Goal: Ask a question: Seek information or help from site administrators or community

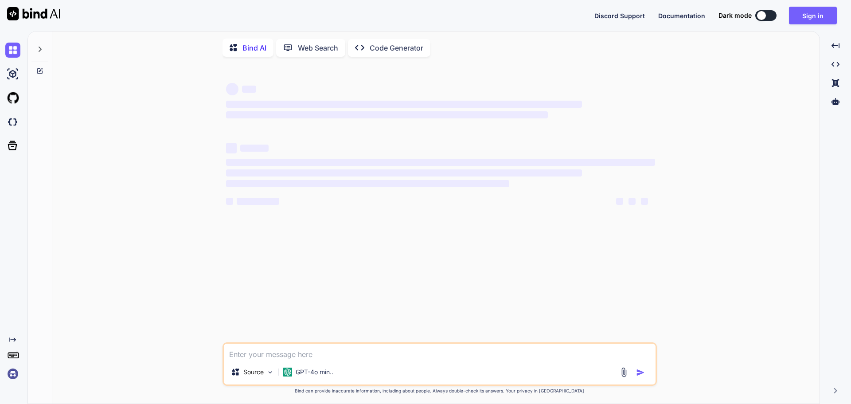
type textarea "x"
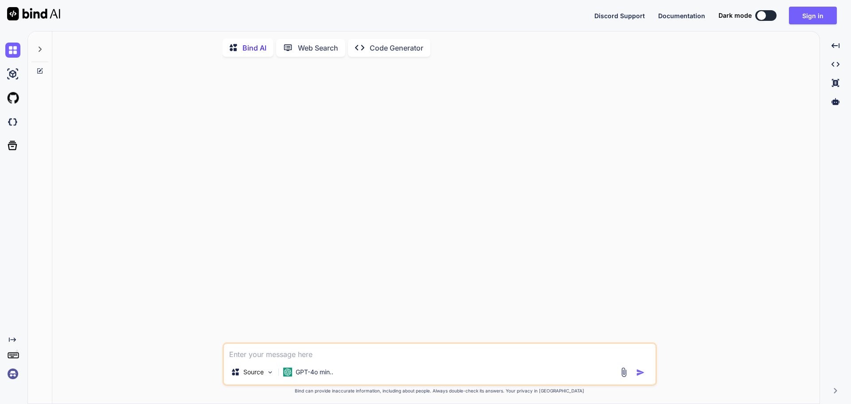
click at [309, 350] on textarea at bounding box center [440, 352] width 432 height 16
paste textarea "public async Task<List<UserRegistrationModel>> GetSalesLeader(string organizati…"
type textarea "public async Task<List<UserRegistrationModel>> GetSalesLeader(string organizati…"
type textarea "x"
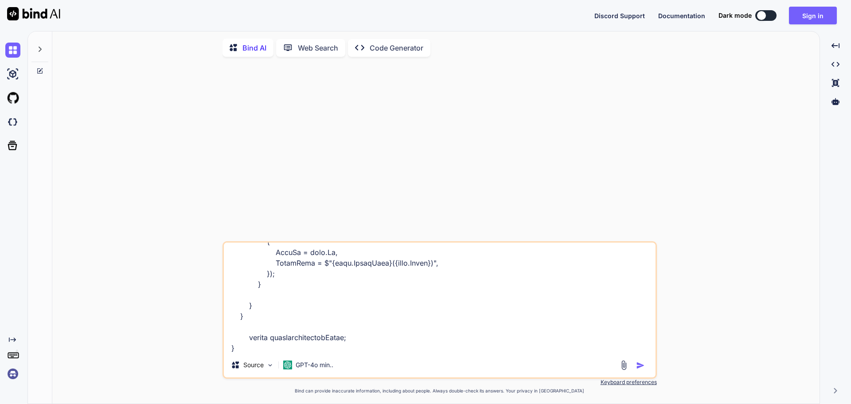
type textarea "public async Task<List<UserRegistrationModel>> GetSalesLeader(string organizati…"
type textarea "x"
type textarea "public async Task<List<UserRegistrationModel>> GetSalesLeader(string organizati…"
type textarea "x"
type textarea "public async Task<List<UserRegistrationModel>> GetSalesLeader(string organizati…"
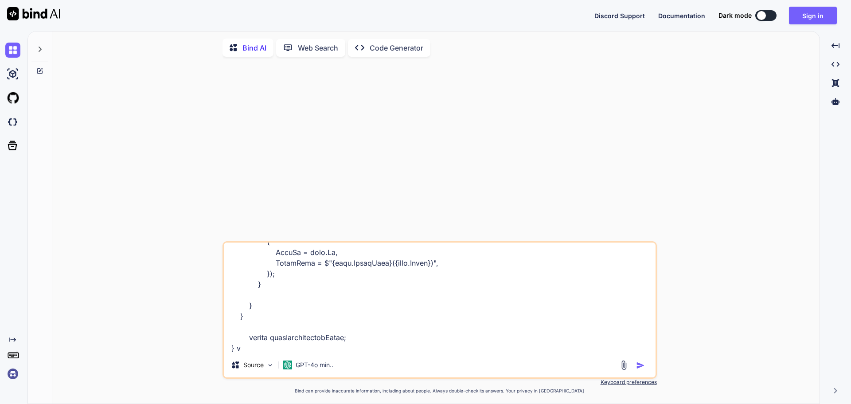
type textarea "x"
type textarea "public async Task<List<UserRegistrationModel>> GetSalesLeader(string organizati…"
type textarea "x"
type textarea "public async Task<List<UserRegistrationModel>> GetSalesLeader(string organizati…"
type textarea "x"
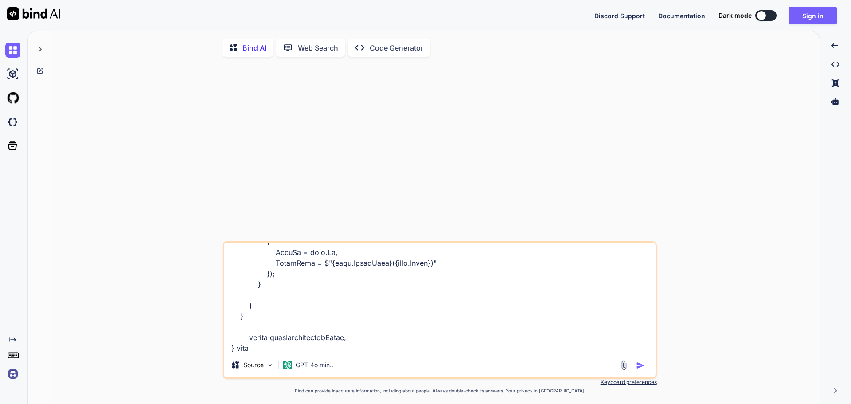
type textarea "public async Task<List<UserRegistrationModel>> GetSalesLeader(string organizati…"
type textarea "x"
type textarea "public async Task<List<UserRegistrationModel>> GetSalesLeader(string organizati…"
type textarea "x"
type textarea "public async Task<List<UserRegistrationModel>> GetSalesLeader(string organizati…"
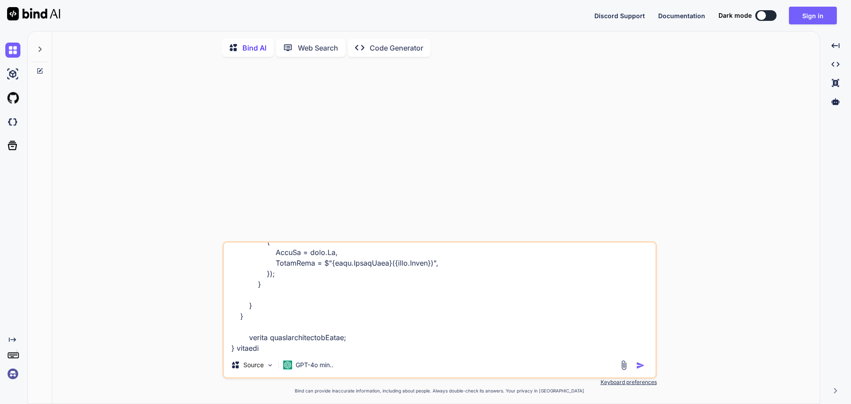
type textarea "x"
type textarea "public async Task<List<UserRegistrationModel>> GetSalesLeader(string organizati…"
type textarea "x"
type textarea "public async Task<List<UserRegistrationModel>> GetSalesLeader(string organizati…"
type textarea "x"
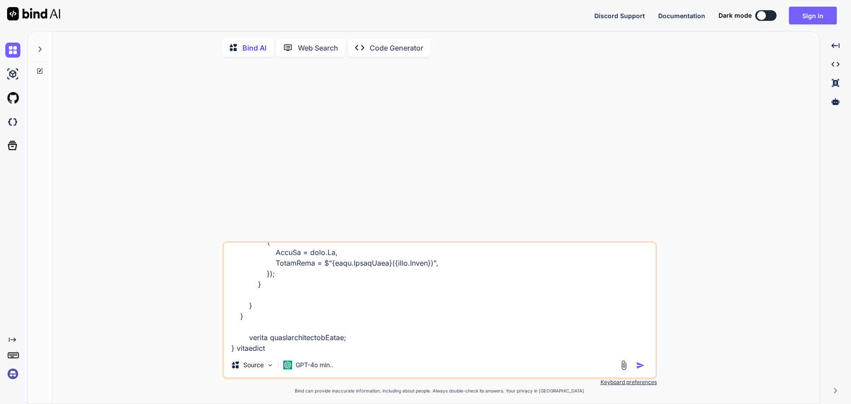
type textarea "public async Task<List<UserRegistrationModel>> GetSalesLeader(string organizati…"
type textarea "x"
type textarea "public async Task<List<UserRegistrationModel>> GetSalesLeader(string organizati…"
type textarea "x"
type textarea "public async Task<List<UserRegistrationModel>> GetSalesLeader(string organizati…"
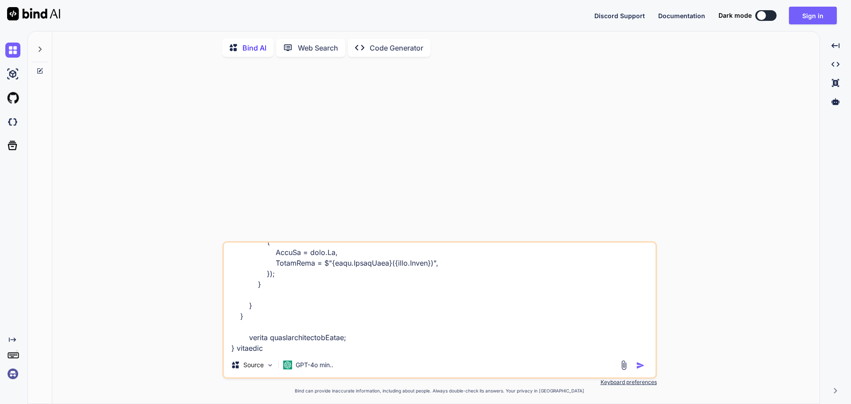
type textarea "x"
type textarea "public async Task<List<UserRegistrationModel>> GetSalesLeader(string organizati…"
type textarea "x"
type textarea "public async Task<List<UserRegistrationModel>> GetSalesLeader(string organizati…"
type textarea "x"
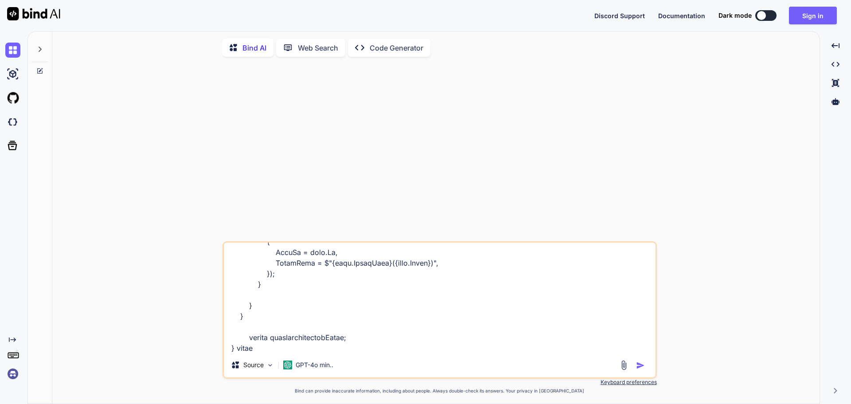
type textarea "public async Task<List<UserRegistrationModel>> GetSalesLeader(string organizati…"
type textarea "x"
type textarea "public async Task<List<UserRegistrationModel>> GetSalesLeader(string organizati…"
type textarea "x"
type textarea "public async Task<List<UserRegistrationModel>> GetSalesLeader(string organizati…"
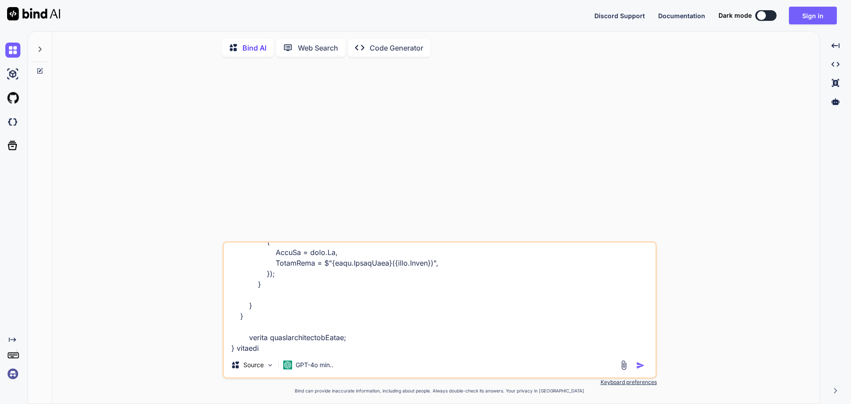
type textarea "x"
type textarea "public async Task<List<UserRegistrationModel>> GetSalesLeader(string organizati…"
type textarea "x"
type textarea "public async Task<List<UserRegistrationModel>> GetSalesLeader(string organizati…"
type textarea "x"
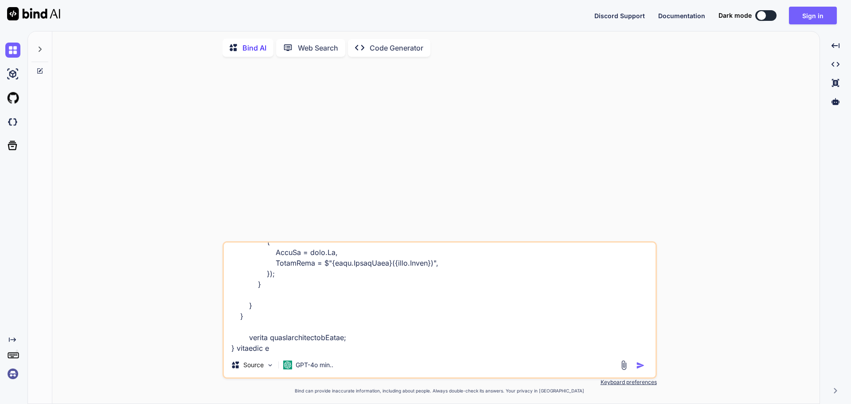
type textarea "public async Task<List<UserRegistrationModel>> GetSalesLeader(string organizati…"
type textarea "x"
type textarea "public async Task<List<UserRegistrationModel>> GetSalesLeader(string organizati…"
type textarea "x"
type textarea "public async Task<List<UserRegistrationModel>> GetSalesLeader(string organizati…"
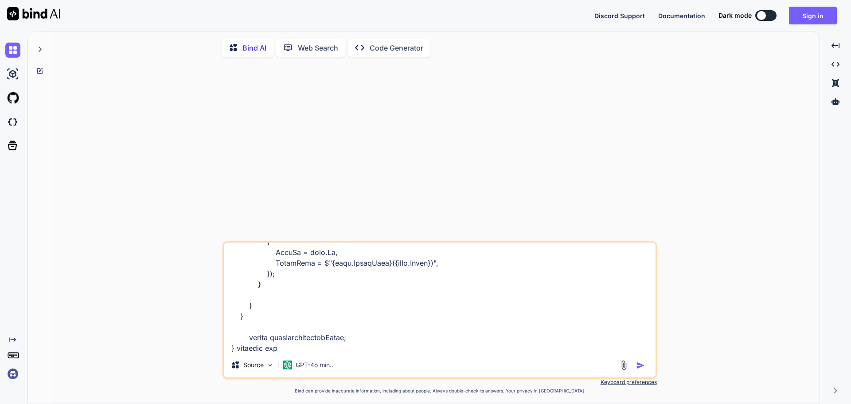
type textarea "x"
type textarea "public async Task<List<UserRegistrationModel>> GetSalesLeader(string organizati…"
click at [644, 369] on img "button" at bounding box center [640, 365] width 9 height 9
type textarea "x"
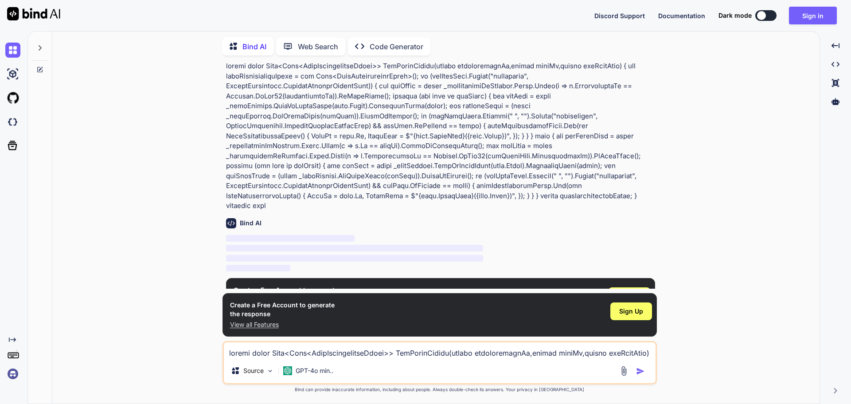
scroll to position [50, 0]
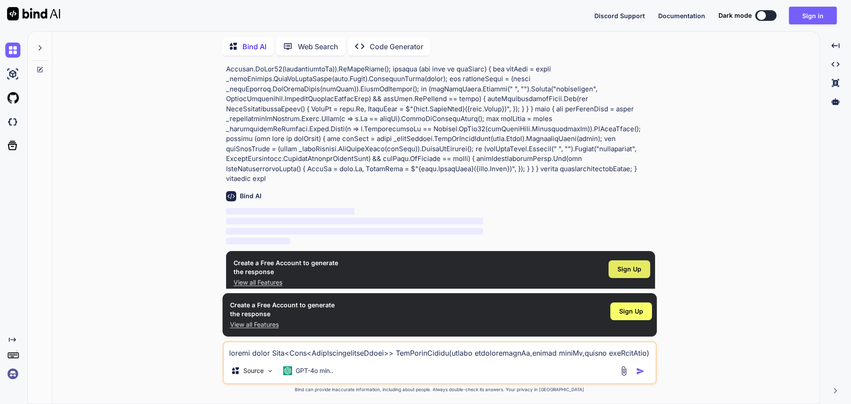
click at [637, 265] on span "Sign Up" at bounding box center [630, 269] width 24 height 9
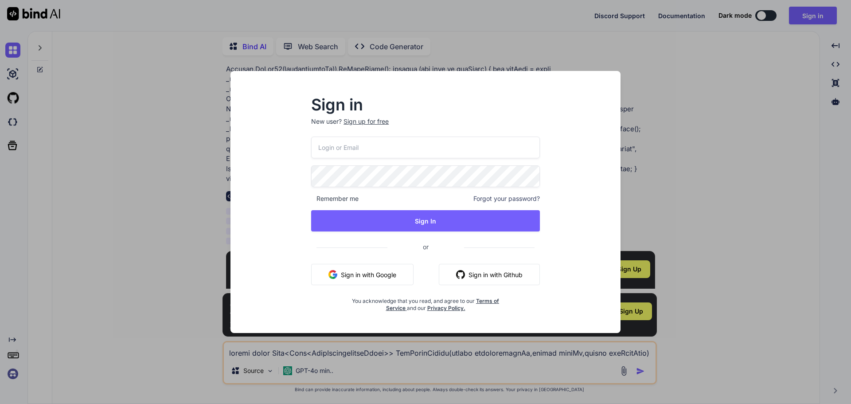
click at [371, 143] on input "email" at bounding box center [425, 148] width 229 height 22
type input "[EMAIL_ADDRESS][DOMAIN_NAME]"
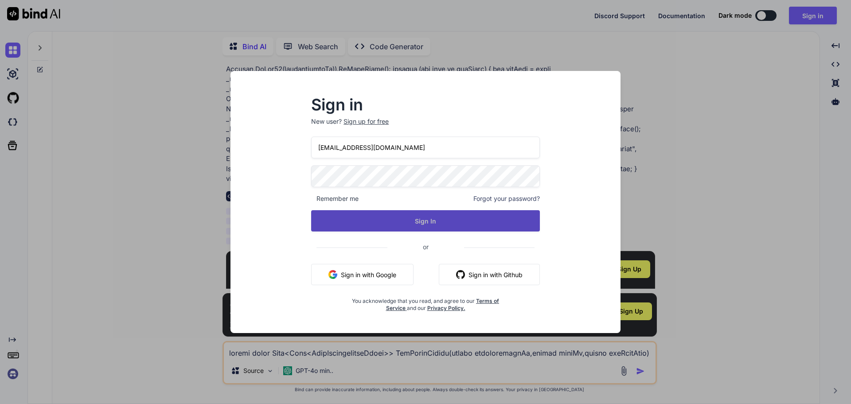
click at [396, 226] on button "Sign In" at bounding box center [425, 220] width 229 height 21
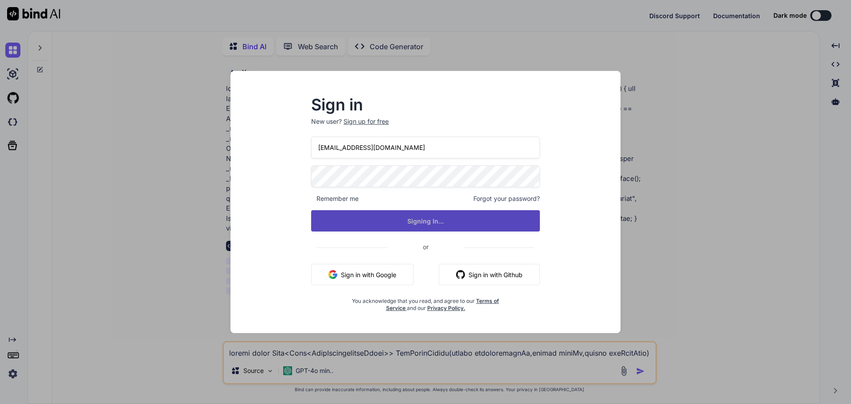
scroll to position [0, 0]
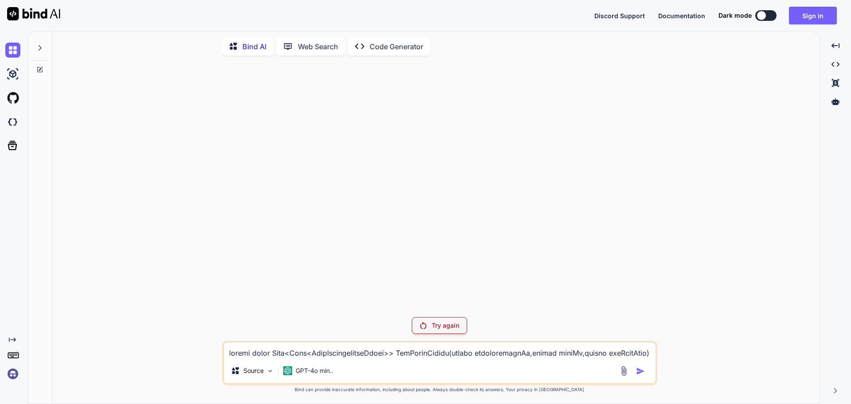
click at [428, 325] on div "Try again" at bounding box center [439, 325] width 55 height 17
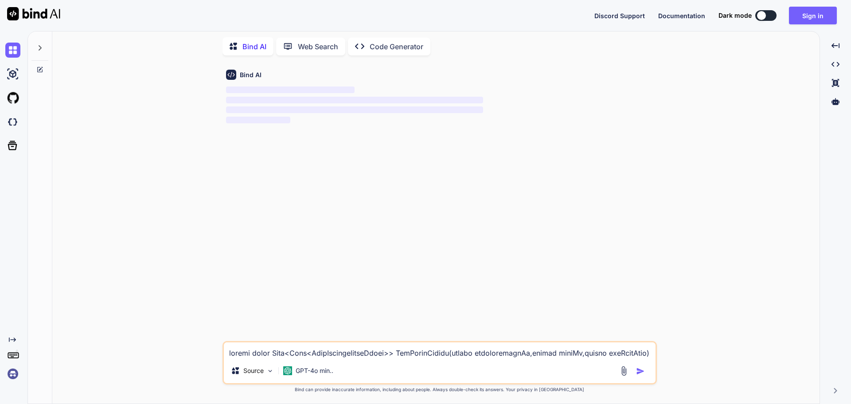
type textarea "x"
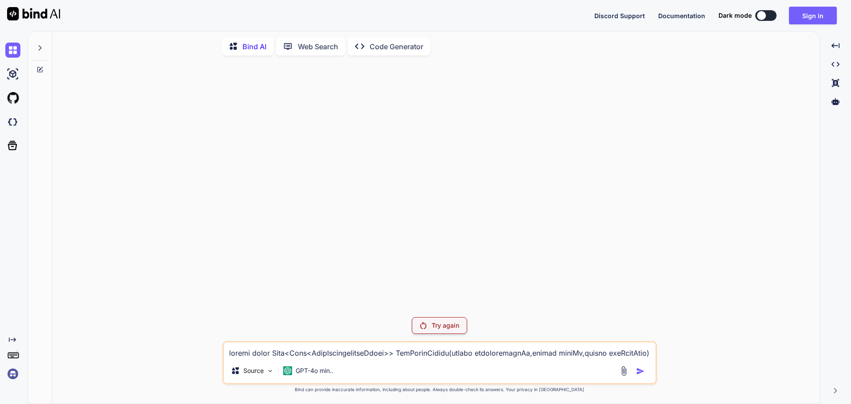
click at [285, 356] on textarea at bounding box center [440, 350] width 432 height 16
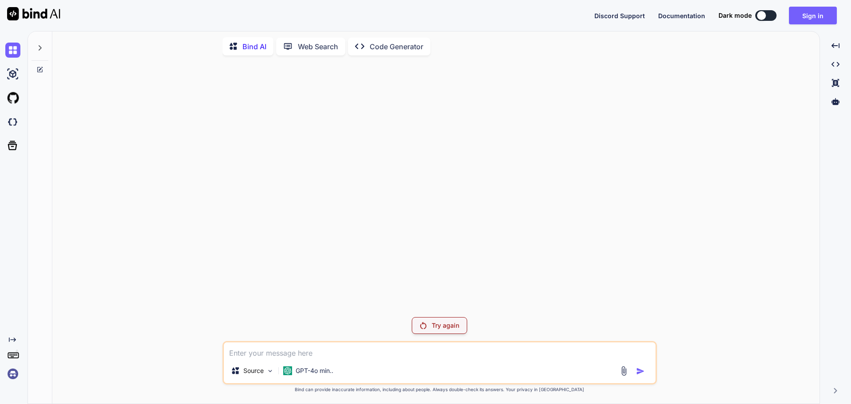
paste textarea "public async Task<List<UserRegistrationModel>> GetSalesLeader(string organizati…"
type textarea "public async Task<List<UserRegistrationModel>> GetSalesLeader(string organizati…"
type textarea "x"
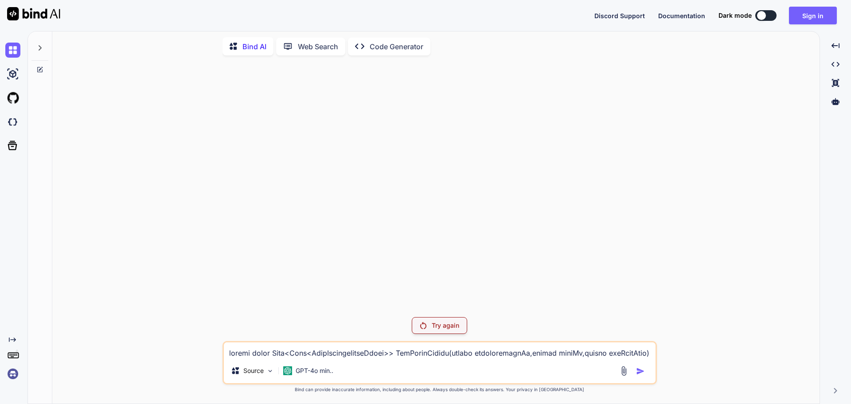
scroll to position [416, 0]
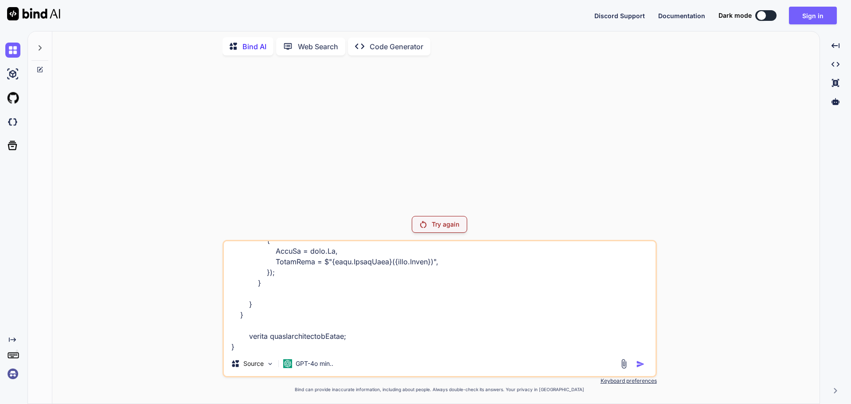
type textarea "public async Task<List<UserRegistrationModel>> GetSalesLeader(string organizati…"
type textarea "x"
type textarea "public async Task<List<UserRegistrationModel>> GetSalesLeader(string organizati…"
type textarea "x"
type textarea "public async Task<List<UserRegistrationModel>> GetSalesLeader(string organizati…"
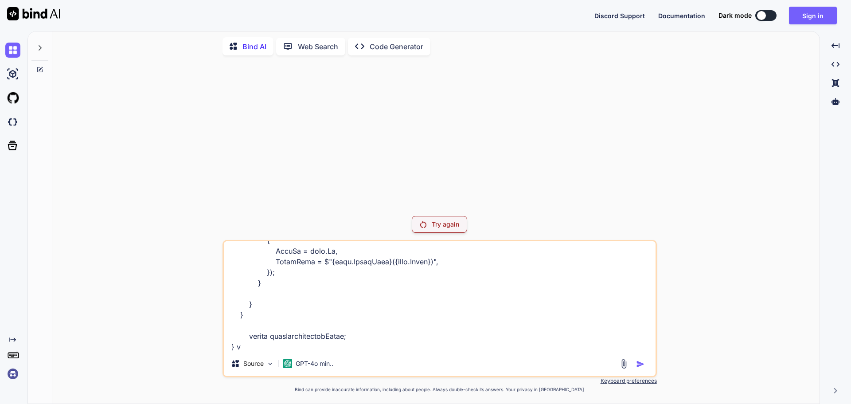
type textarea "x"
type textarea "public async Task<List<UserRegistrationModel>> GetSalesLeader(string organizati…"
type textarea "x"
type textarea "public async Task<List<UserRegistrationModel>> GetSalesLeader(string organizati…"
type textarea "x"
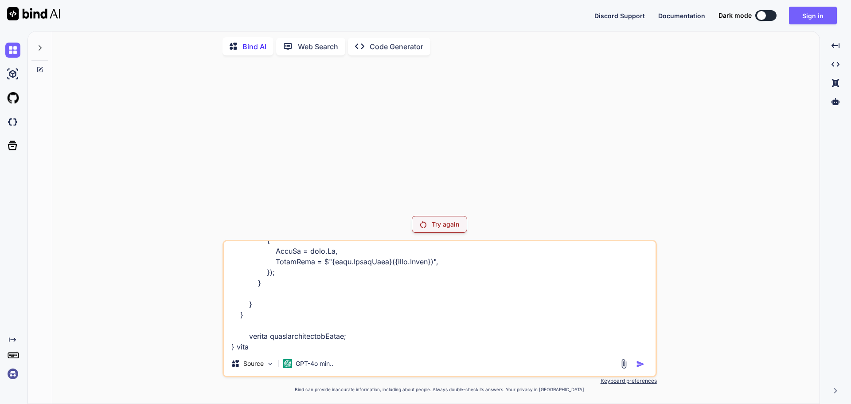
type textarea "public async Task<List<UserRegistrationModel>> GetSalesLeader(string organizati…"
type textarea "x"
type textarea "public async Task<List<UserRegistrationModel>> GetSalesLeader(string organizati…"
type textarea "x"
type textarea "public async Task<List<UserRegistrationModel>> GetSalesLeader(string organizati…"
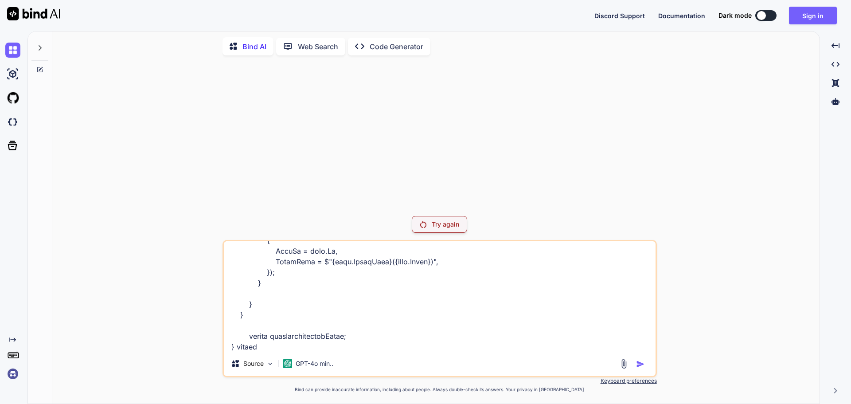
type textarea "x"
type textarea "public async Task<List<UserRegistrationModel>> GetSalesLeader(string organizati…"
type textarea "x"
type textarea "public async Task<List<UserRegistrationModel>> GetSalesLeader(string organizati…"
type textarea "x"
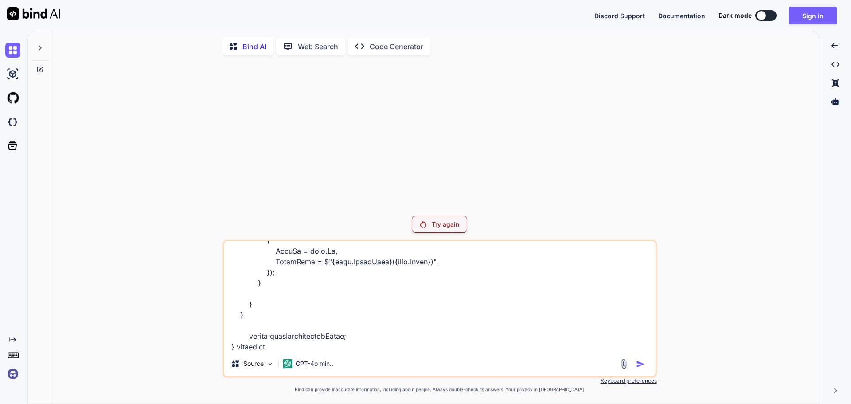
type textarea "public async Task<List<UserRegistrationModel>> GetSalesLeader(string organizati…"
type textarea "x"
type textarea "public async Task<List<UserRegistrationModel>> GetSalesLeader(string organizati…"
type textarea "x"
type textarea "public async Task<List<UserRegistrationModel>> GetSalesLeader(string organizati…"
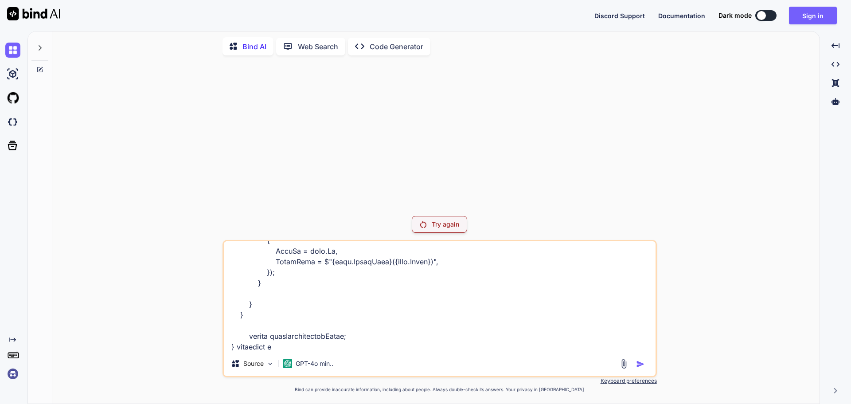
type textarea "x"
type textarea "public async Task<List<UserRegistrationModel>> GetSalesLeader(string organizati…"
type textarea "x"
type textarea "public async Task<List<UserRegistrationModel>> GetSalesLeader(string organizati…"
type textarea "x"
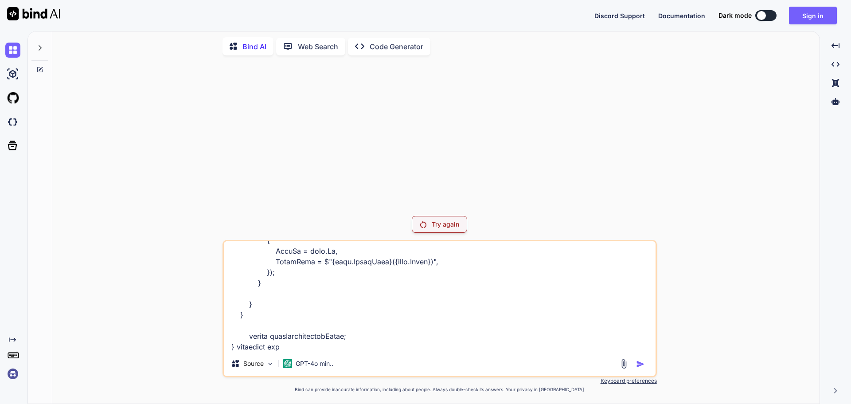
type textarea "public async Task<List<UserRegistrationModel>> GetSalesLeader(string organizati…"
type textarea "x"
type textarea "public async Task<List<UserRegistrationModel>> GetSalesLeader(string organizati…"
type textarea "x"
type textarea "public async Task<List<UserRegistrationModel>> GetSalesLeader(string organizati…"
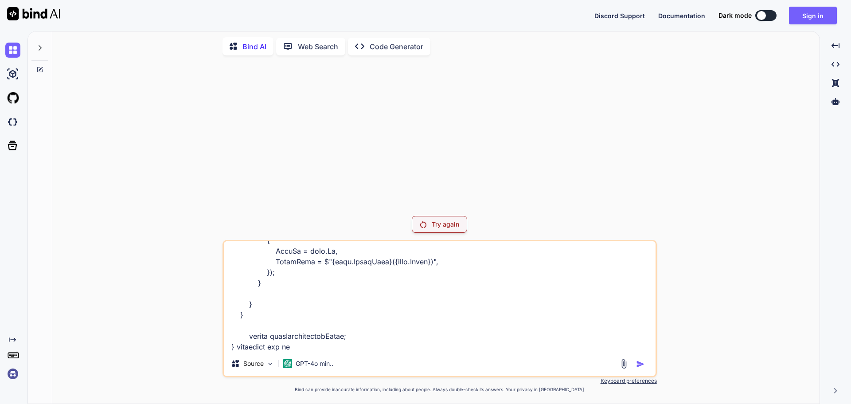
type textarea "x"
type textarea "public async Task<List<UserRegistrationModel>> GetSalesLeader(string organizati…"
type textarea "x"
type textarea "public async Task<List<UserRegistrationModel>> GetSalesLeader(string organizati…"
click at [434, 220] on p "Try again" at bounding box center [445, 224] width 27 height 9
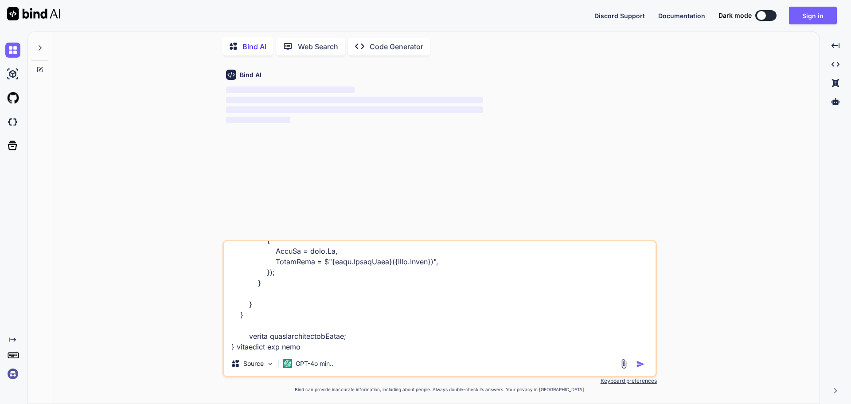
type textarea "x"
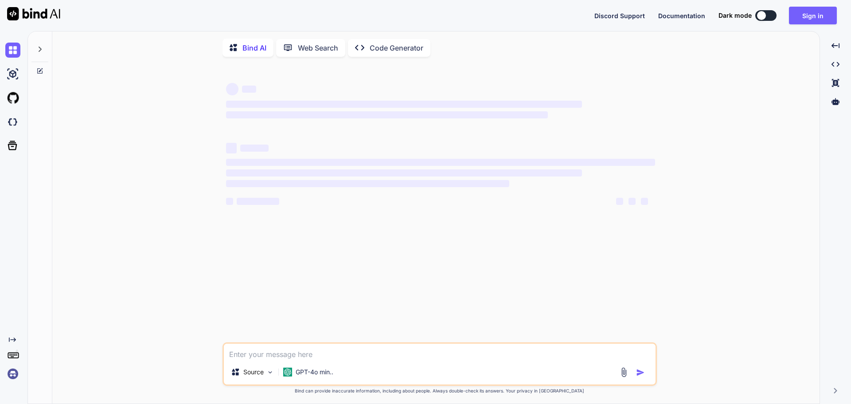
type textarea "x"
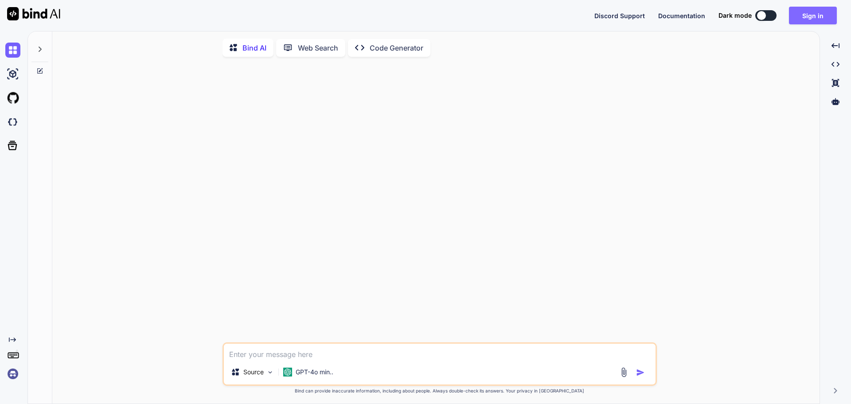
click at [814, 11] on button "Sign in" at bounding box center [813, 16] width 48 height 18
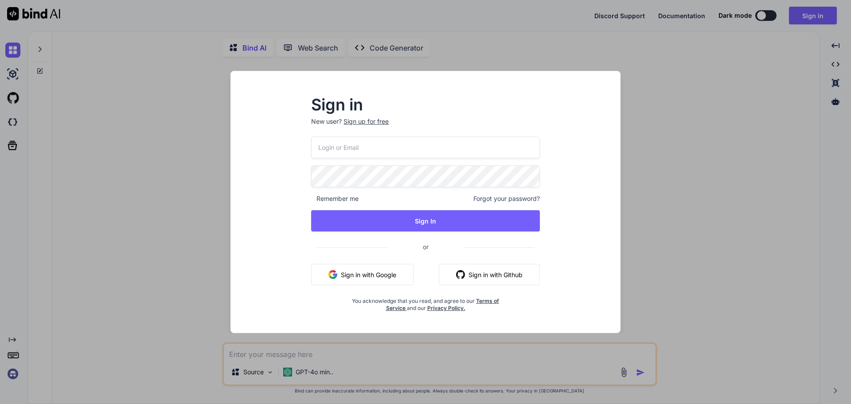
click at [374, 147] on input "email" at bounding box center [425, 148] width 229 height 22
type input "[EMAIL_ADDRESS][DOMAIN_NAME]"
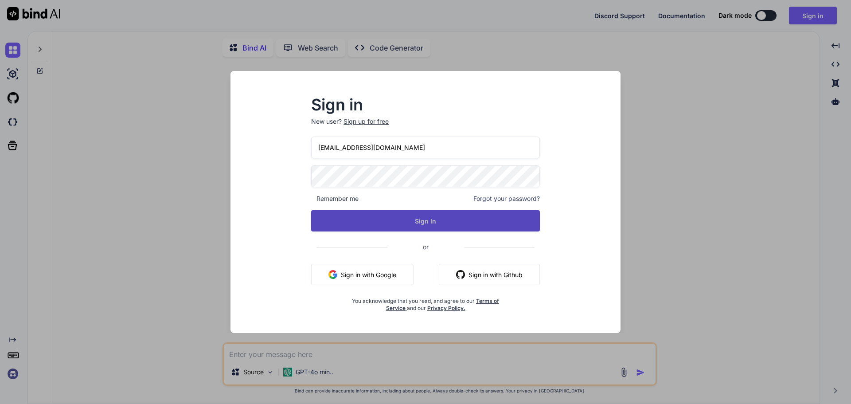
click at [387, 225] on button "Sign In" at bounding box center [425, 220] width 229 height 21
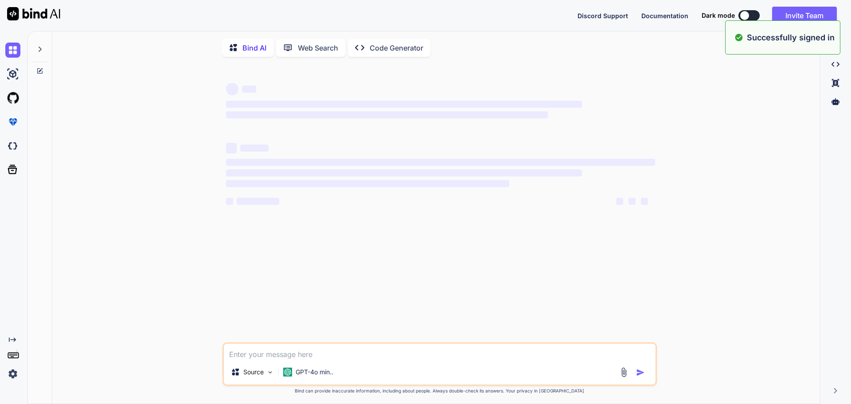
type textarea "x"
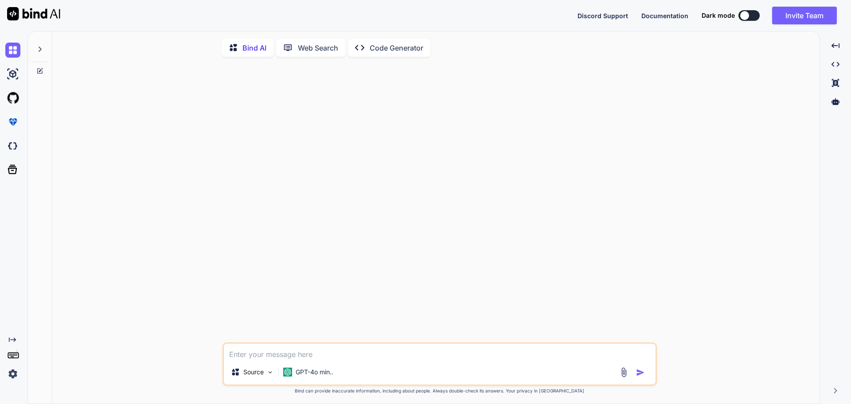
click at [287, 364] on div "Source GPT-4o min.." at bounding box center [440, 363] width 435 height 43
click at [285, 358] on textarea at bounding box center [440, 352] width 432 height 16
paste textarea "public async Task<List<UserRegistrationModel>> GetSalesLeader(string organizati…"
type textarea "public async Task<List<UserRegistrationModel>> GetSalesLeader(string organizati…"
type textarea "x"
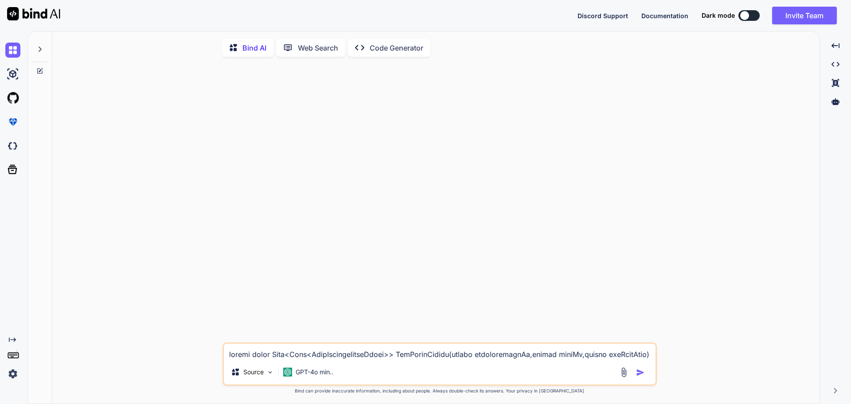
scroll to position [416, 0]
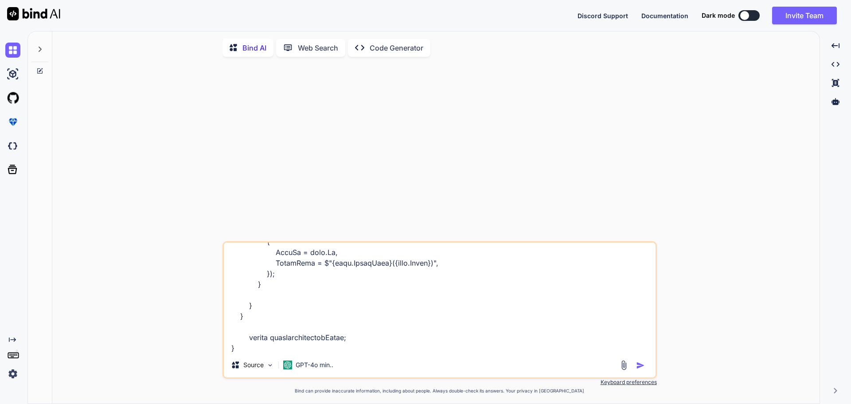
type textarea "public async Task<List<UserRegistrationModel>> GetSalesLeader(string organizati…"
type textarea "x"
type textarea "public async Task<List<UserRegistrationModel>> GetSalesLeader(string organizati…"
type textarea "x"
type textarea "public async Task<List<UserRegistrationModel>> GetSalesLeader(string organizati…"
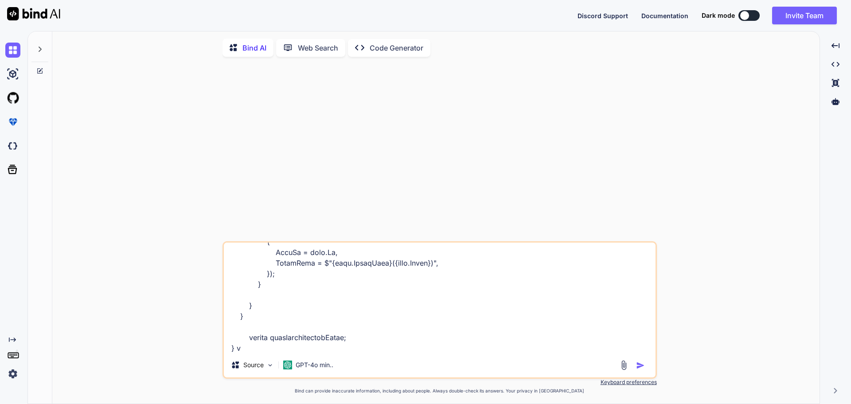
type textarea "x"
type textarea "public async Task<List<UserRegistrationModel>> GetSalesLeader(string organizati…"
type textarea "x"
type textarea "public async Task<List<UserRegistrationModel>> GetSalesLeader(string organizati…"
type textarea "x"
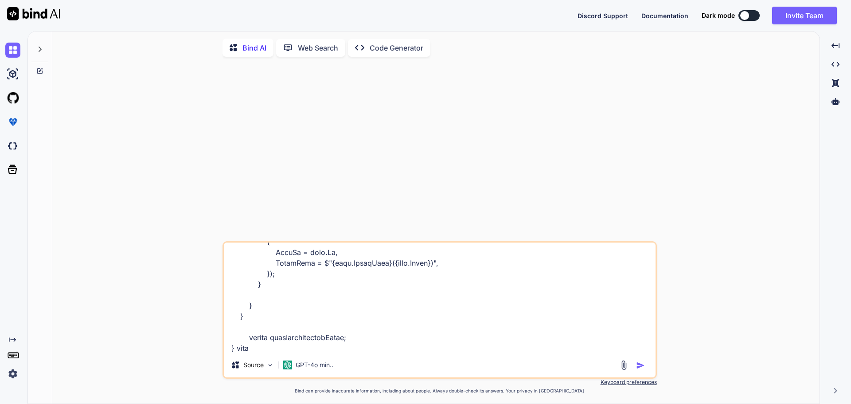
type textarea "public async Task<List<UserRegistrationModel>> GetSalesLeader(string organizati…"
type textarea "x"
type textarea "public async Task<List<UserRegistrationModel>> GetSalesLeader(string organizati…"
type textarea "x"
type textarea "public async Task<List<UserRegistrationModel>> GetSalesLeader(string organizati…"
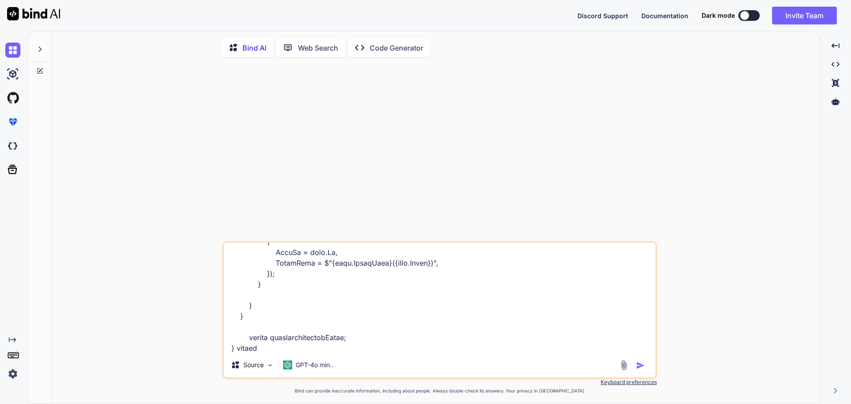
type textarea "x"
type textarea "public async Task<List<UserRegistrationModel>> GetSalesLeader(string organizati…"
type textarea "x"
type textarea "public async Task<List<UserRegistrationModel>> GetSalesLeader(string organizati…"
type textarea "x"
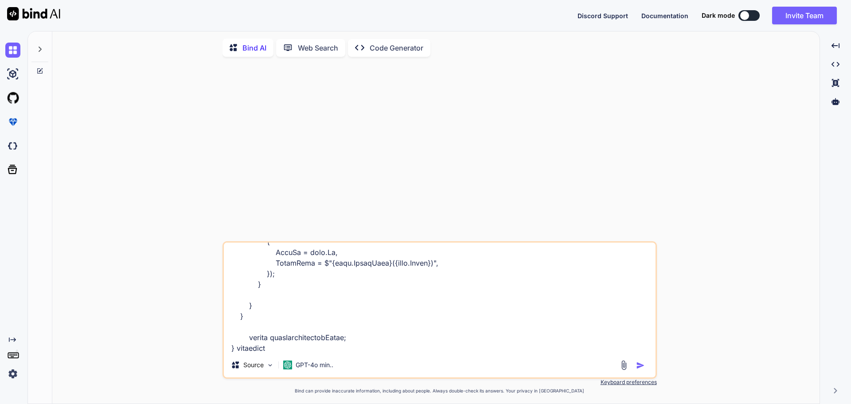
type textarea "public async Task<List<UserRegistrationModel>> GetSalesLeader(string organizati…"
type textarea "x"
type textarea "public async Task<List<UserRegistrationModel>> GetSalesLeader(string organizati…"
type textarea "x"
type textarea "public async Task<List<UserRegistrationModel>> GetSalesLeader(string organizati…"
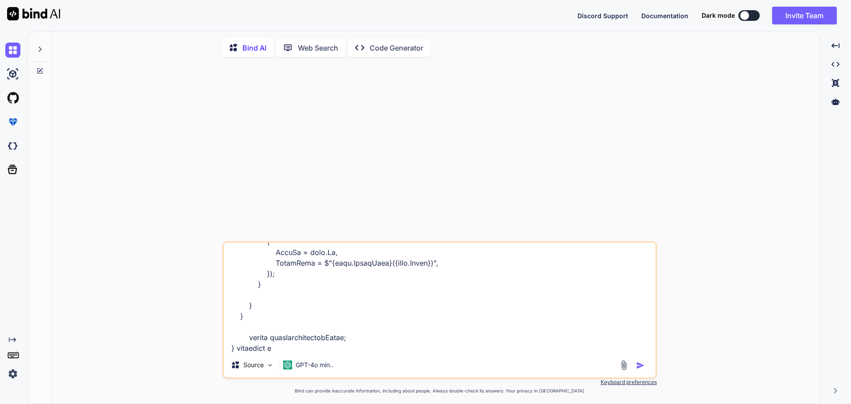
type textarea "x"
type textarea "public async Task<List<UserRegistrationModel>> GetSalesLeader(string organizati…"
type textarea "x"
type textarea "public async Task<List<UserRegistrationModel>> GetSalesLeader(string organizati…"
type textarea "x"
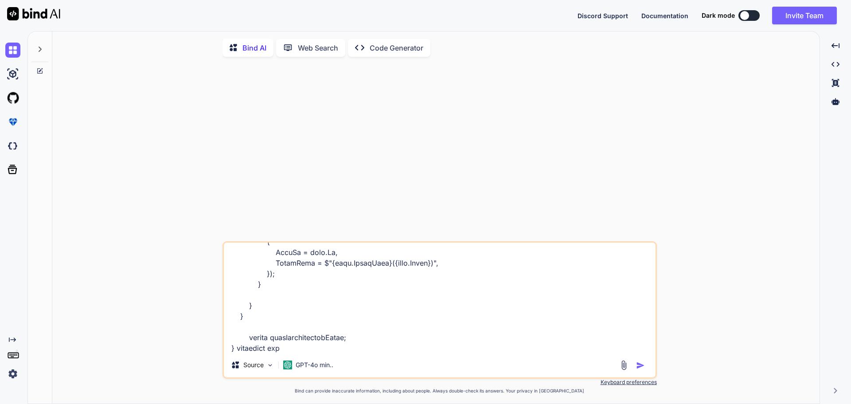
type textarea "public async Task<List<UserRegistrationModel>> GetSalesLeader(string organizati…"
type textarea "x"
type textarea "public async Task<List<UserRegistrationModel>> GetSalesLeader(string organizati…"
type textarea "x"
type textarea "public async Task<List<UserRegistrationModel>> GetSalesLeader(string organizati…"
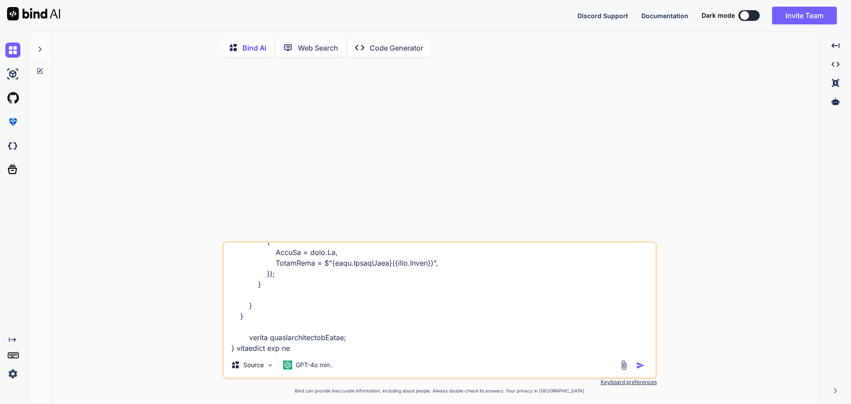
type textarea "x"
type textarea "public async Task<List<UserRegistrationModel>> GetSalesLeader(string organizati…"
type textarea "x"
type textarea "public async Task<List<UserRegistrationModel>> GetSalesLeader(string organizati…"
click at [640, 365] on img "button" at bounding box center [640, 365] width 9 height 9
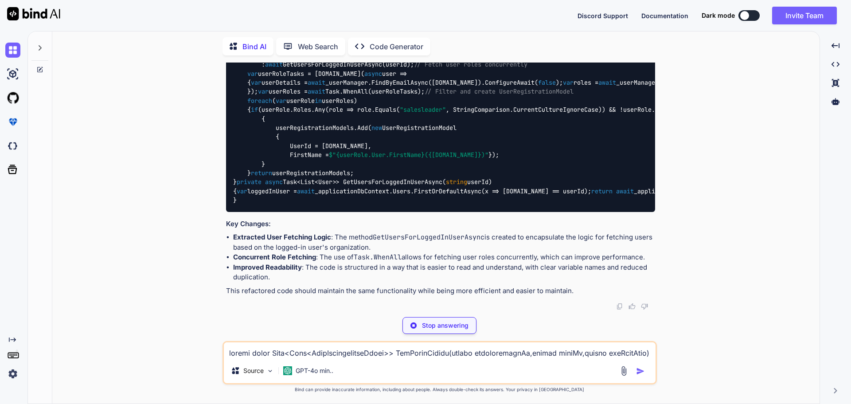
scroll to position [452, 0]
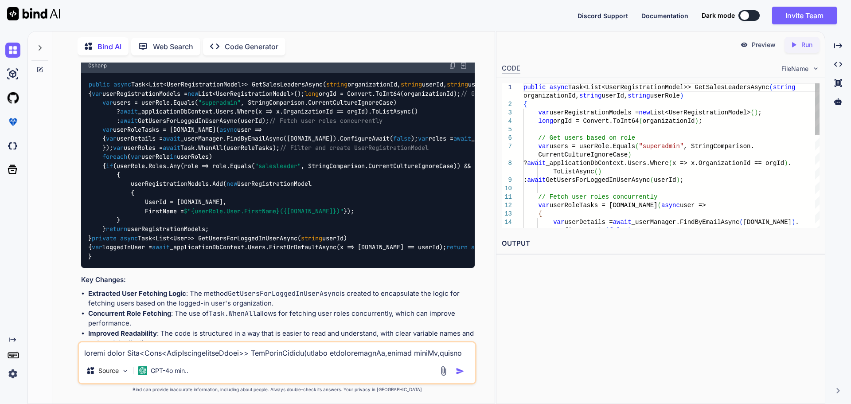
type textarea "x"
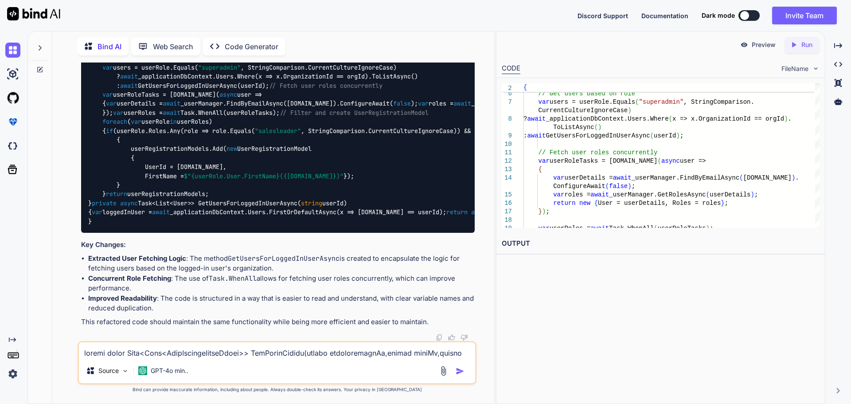
scroll to position [532, 0]
click at [185, 356] on textarea at bounding box center [277, 350] width 396 height 16
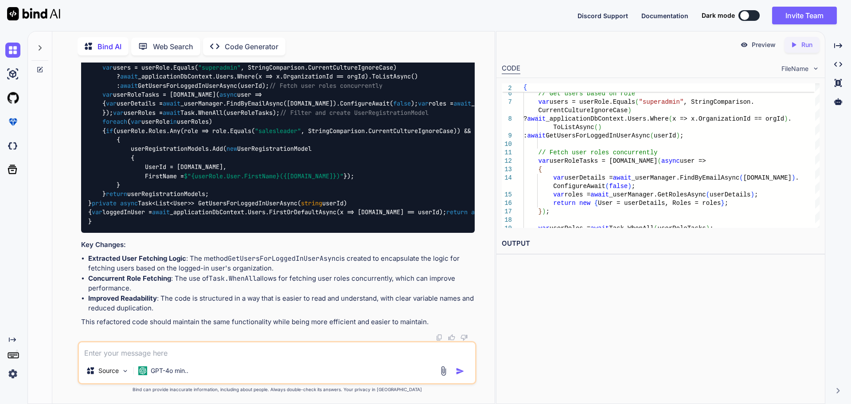
paste textarea "public async Task<List<UserRegistrationModel>> GetSalesLeader(string organizati…"
type textarea "public async Task<List<UserRegistrationModel>> GetSalesLeader(string organizati…"
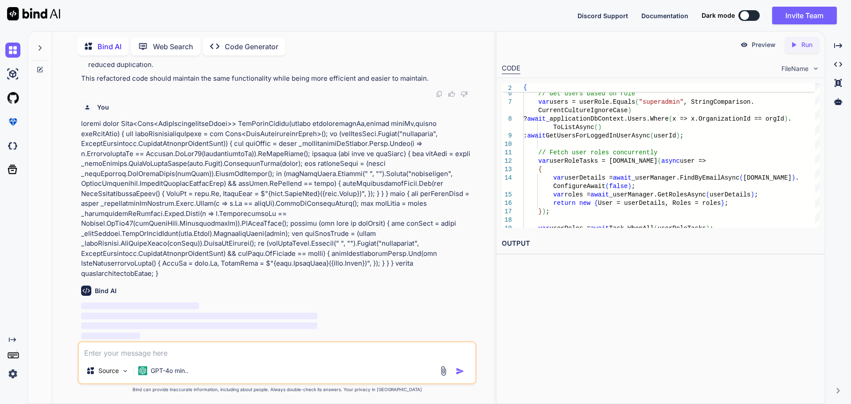
scroll to position [765, 0]
paste textarea "public async Task<List<UserRegistrationModel>> GetSalesLeader(string organizati…"
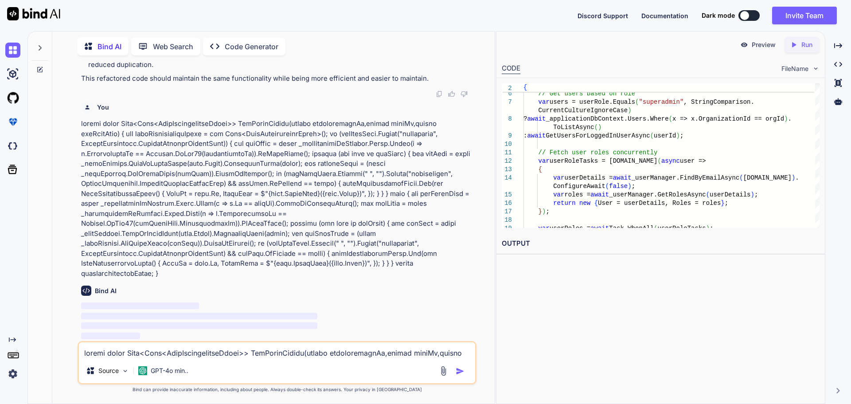
scroll to position [427, 0]
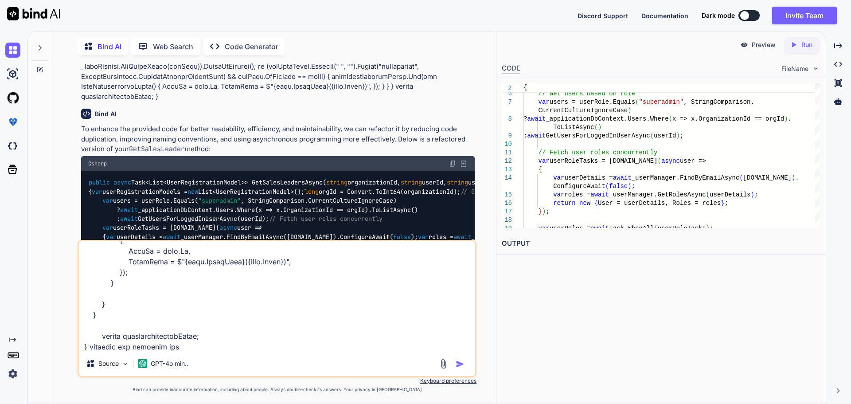
type textarea "public async Task<List<UserRegistrationModel>> GetSalesLeader(string organizati…"
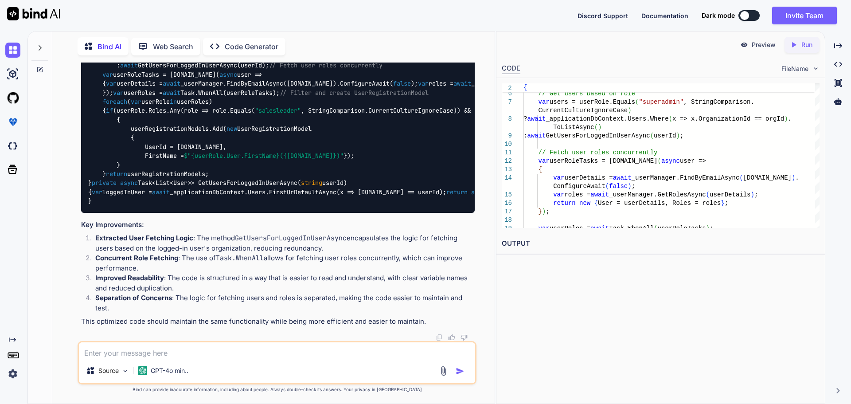
scroll to position [2033, 0]
click at [243, 206] on code "public async Task<List<UserRegistrationModel>> GetSalesLeadersAsync( string org…" at bounding box center [469, 115] width 763 height 181
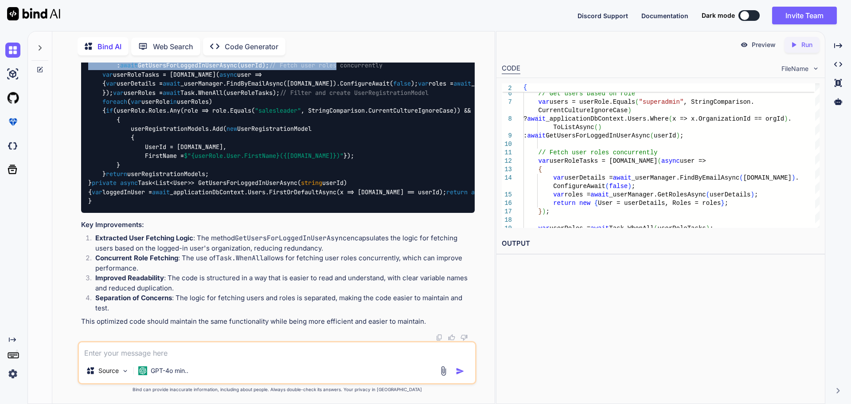
drag, startPoint x: 113, startPoint y: 155, endPoint x: 170, endPoint y: 190, distance: 67.4
click at [170, 190] on code "public async Task<List<UserRegistrationModel>> GetSalesLeadersAsync( string org…" at bounding box center [469, 115] width 763 height 181
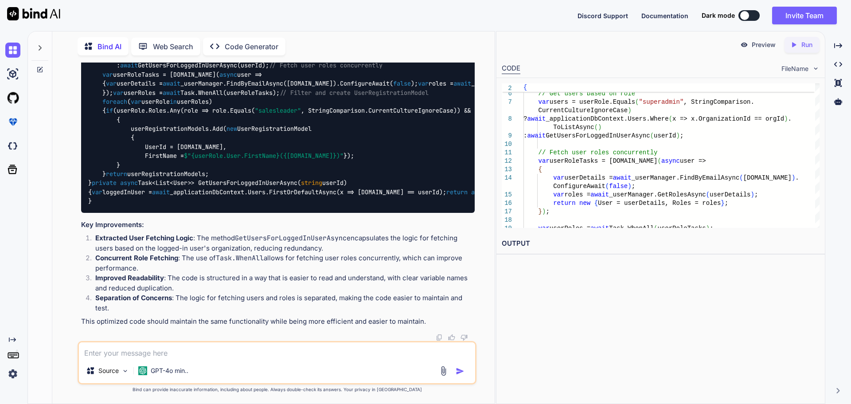
click at [231, 202] on code "public async Task<List<UserRegistrationModel>> GetSalesLeadersAsync( string org…" at bounding box center [469, 115] width 763 height 181
drag, startPoint x: 409, startPoint y: 304, endPoint x: 351, endPoint y: 304, distance: 58.5
click at [352, 213] on div "public async Task<List<UserRegistrationModel>> GetSalesLeadersAsync( string org…" at bounding box center [278, 115] width 394 height 195
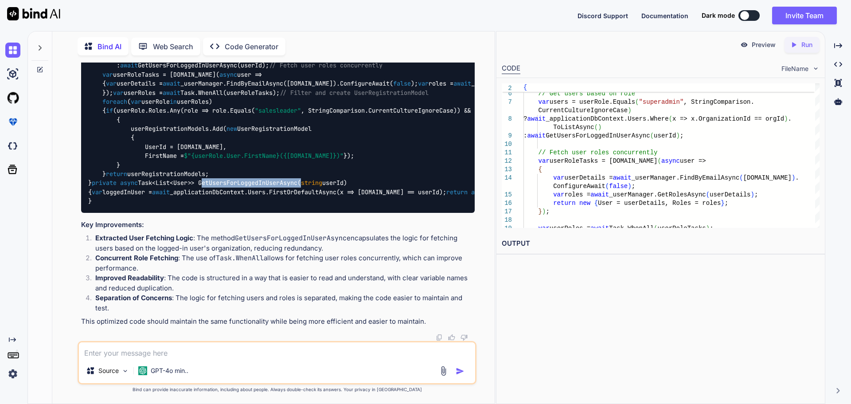
scroll to position [1900, 0]
click at [258, 352] on textarea at bounding box center [277, 350] width 396 height 16
paste textarea "public MultiFactorViewModel MultiFactorAuthenticationEnrollment(string userName…"
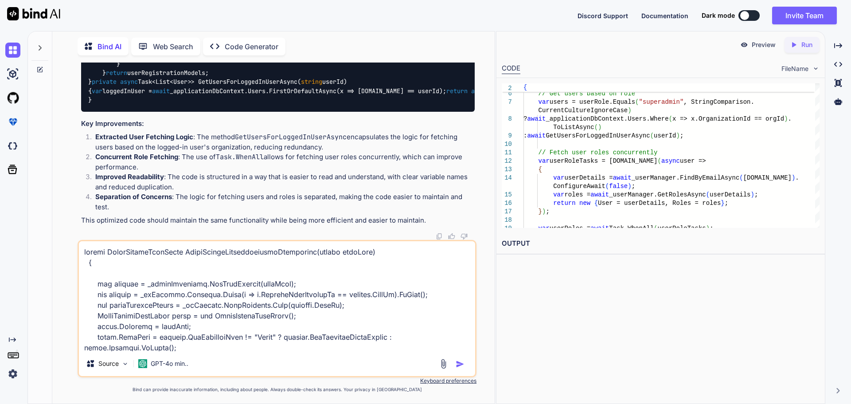
scroll to position [693, 0]
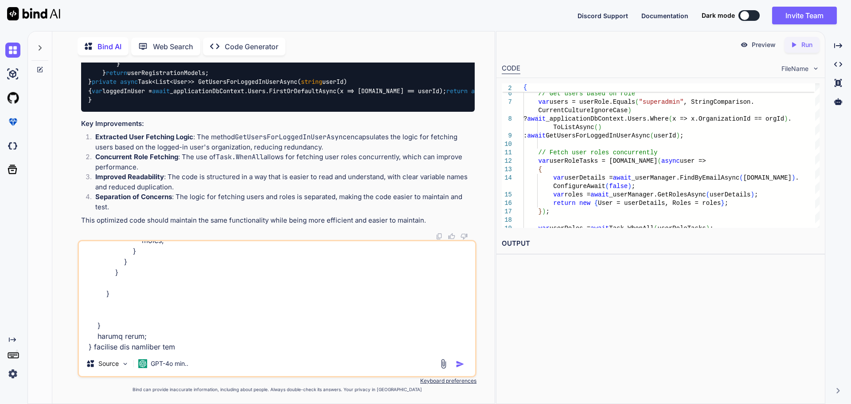
type textarea "public MultiFactorViewModel MultiFactorAuthenticationEnrollment(string userName…"
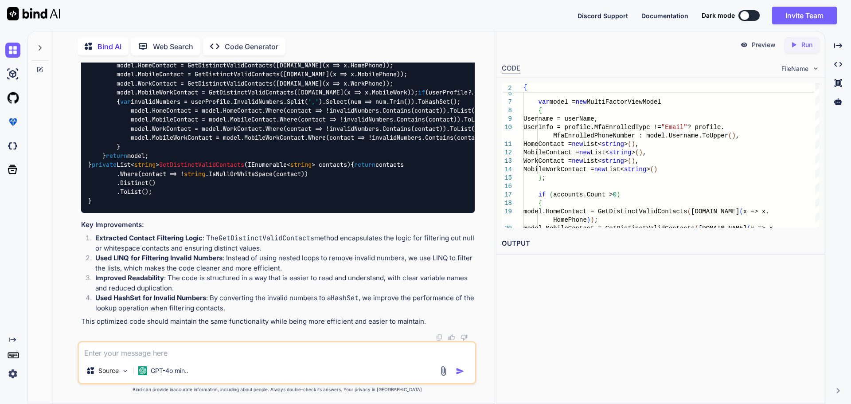
scroll to position [2755, 0]
click at [127, 200] on code "public MultiFactorViewModel MultiFactorAuthenticationEnrollment ( string userNa…" at bounding box center [661, 87] width 1146 height 235
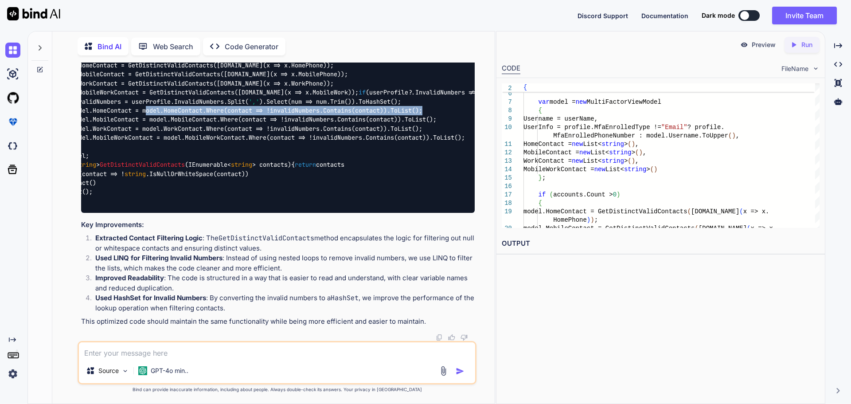
scroll to position [0, 66]
drag, startPoint x: 209, startPoint y: 161, endPoint x: 446, endPoint y: 158, distance: 237.7
click at [446, 158] on div "public MultiFactorViewModel MultiFactorAuthenticationEnrollment ( string userNa…" at bounding box center [278, 87] width 394 height 249
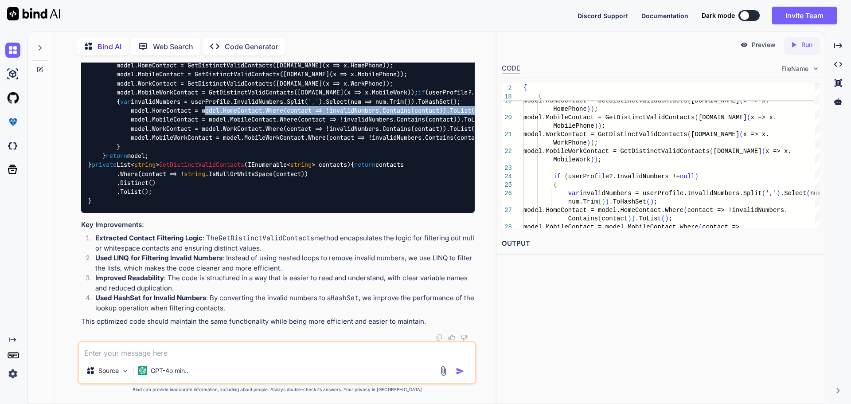
scroll to position [2888, 0]
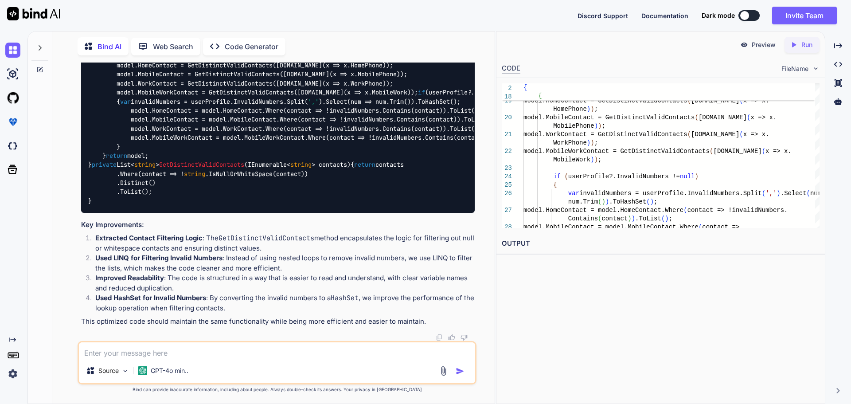
click at [116, 349] on textarea at bounding box center [277, 350] width 396 height 16
type textarea "mange multiple record in the list"
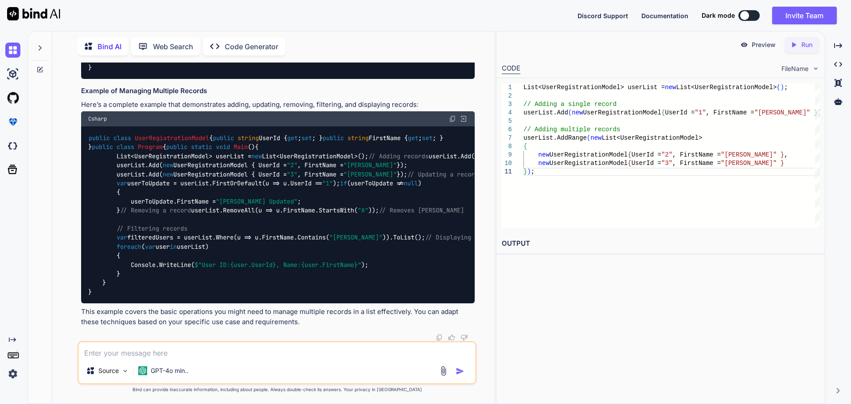
scroll to position [3725, 0]
paste textarea "public MultiFactorViewModel MultiFactorAuthenticationEnrollment(string userName…"
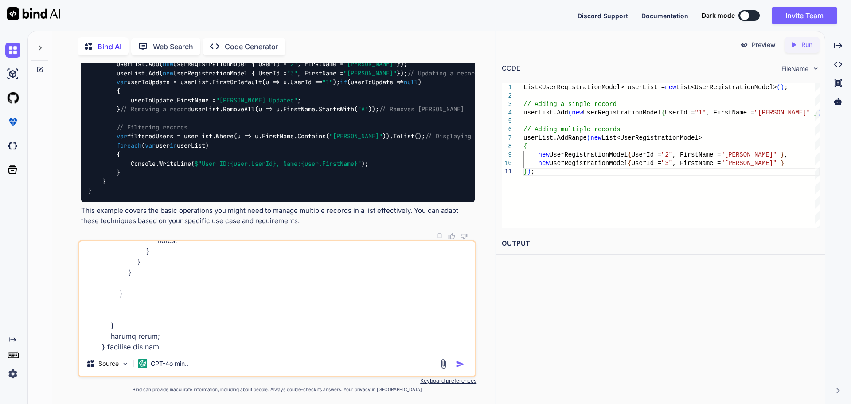
scroll to position [3636, 0]
type textarea "public MultiFactorViewModel MultiFactorAuthenticationEnrollment(string userName…"
click at [462, 366] on img "button" at bounding box center [460, 364] width 9 height 9
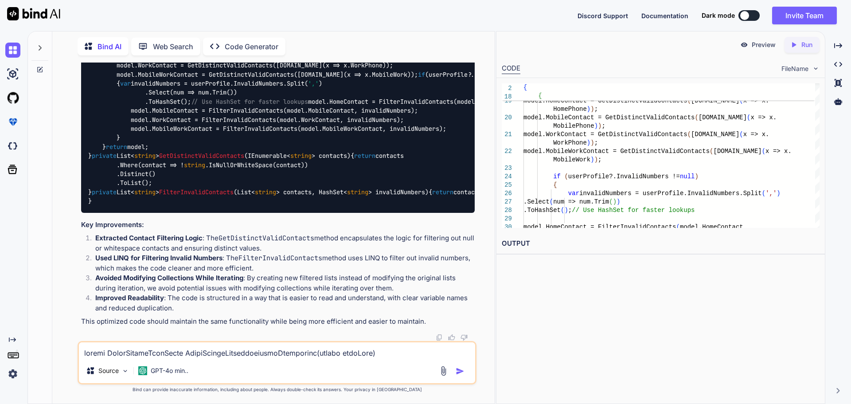
scroll to position [4951, 0]
click at [157, 136] on code "public MultiFactorViewModel MultiFactorAuthenticationEnrollment ( string userNa…" at bounding box center [661, 79] width 1146 height 253
click at [245, 206] on code "public MultiFactorViewModel MultiFactorAuthenticationEnrollment ( string userNa…" at bounding box center [661, 79] width 1146 height 253
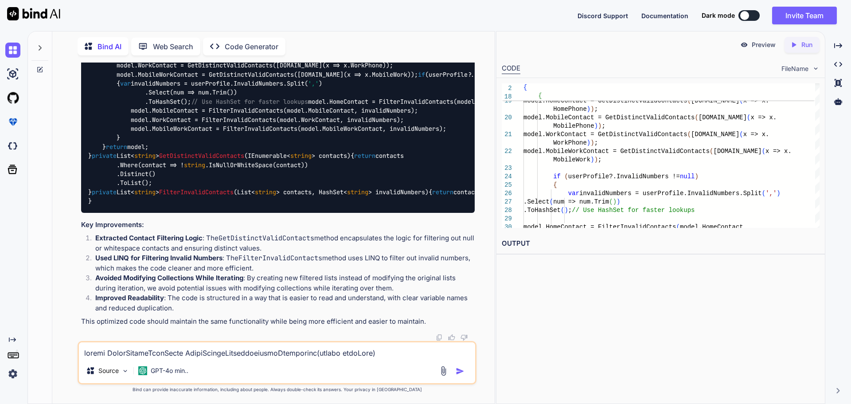
click at [242, 206] on code "public MultiFactorViewModel MultiFactorAuthenticationEnrollment ( string userNa…" at bounding box center [661, 79] width 1146 height 253
click at [108, 353] on textarea at bounding box center [277, 350] width 396 height 16
paste textarea "public MultiFactorViewModel MultiFactorAuthenticationEnrollment(string userName…"
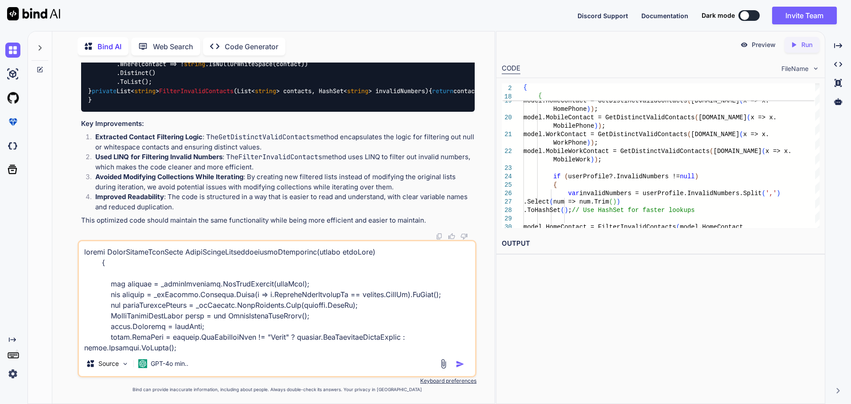
scroll to position [693, 0]
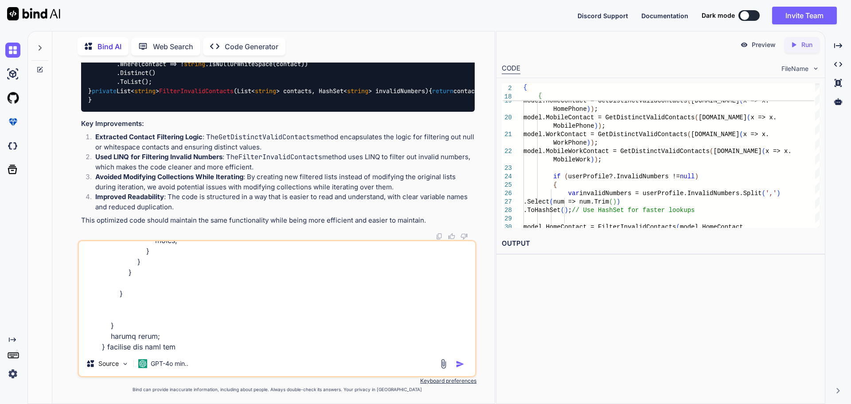
paste textarea "HomeContact"
paste textarea "MobileContact"
paste textarea "WorkContact"
paste textarea "MobileWorkContact"
click at [183, 348] on textarea at bounding box center [277, 296] width 396 height 110
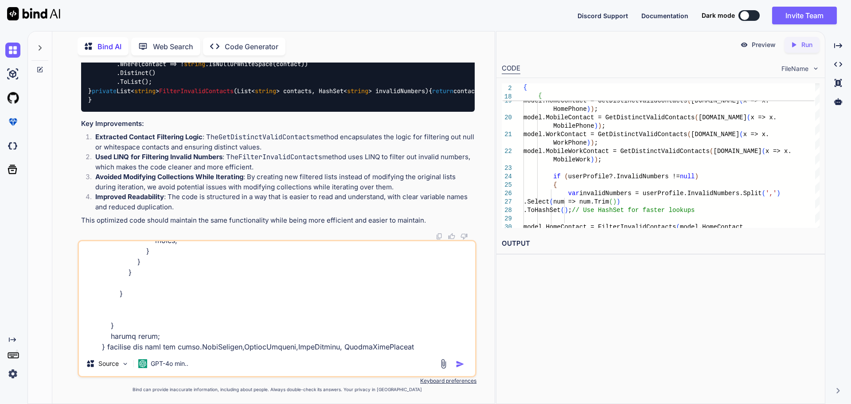
click at [254, 347] on textarea at bounding box center [277, 296] width 396 height 110
click at [327, 345] on textarea at bounding box center [277, 296] width 396 height 110
click at [399, 346] on textarea at bounding box center [277, 296] width 396 height 110
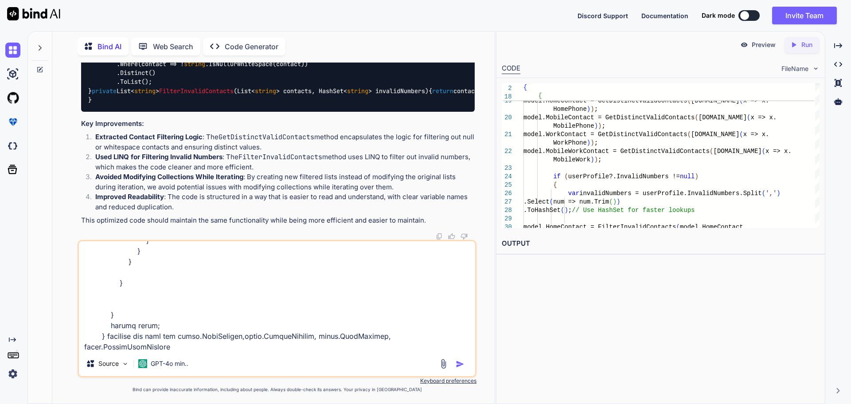
drag, startPoint x: 252, startPoint y: 336, endPoint x: 277, endPoint y: 340, distance: 24.7
click at [253, 336] on textarea at bounding box center [277, 296] width 396 height 110
click at [178, 347] on textarea at bounding box center [277, 296] width 396 height 110
type textarea "public MultiFactorViewModel MultiFactorAuthenticationEnrollment(string userName…"
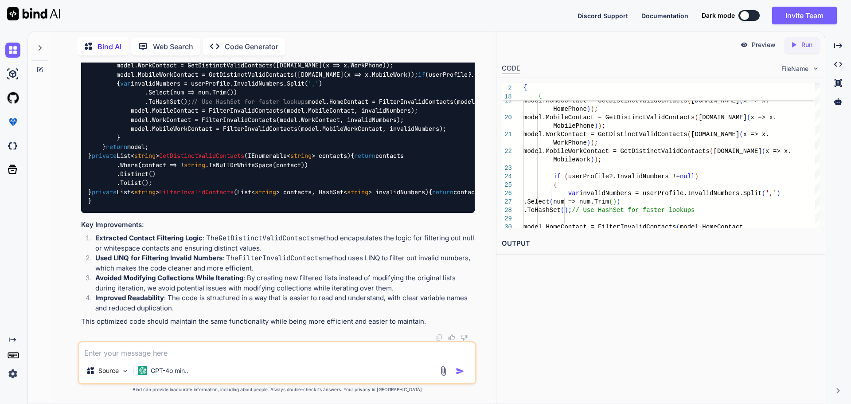
scroll to position [6173, 0]
click at [137, 187] on code "public MultiFactorViewModel MultiFactorAuthenticationEnrollment ( string userNa…" at bounding box center [661, 79] width 1146 height 253
